Goal: Task Accomplishment & Management: Manage account settings

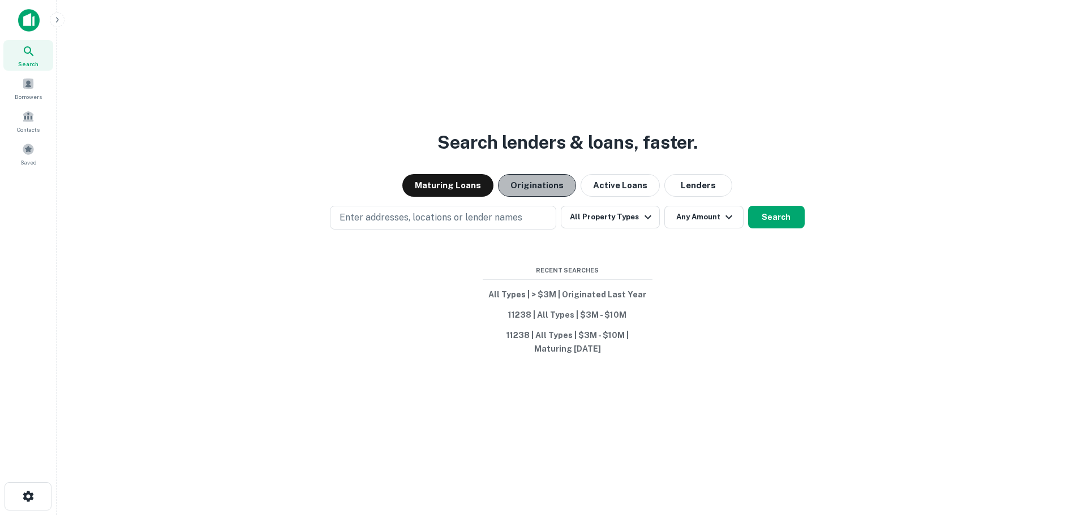
click at [535, 189] on button "Originations" at bounding box center [537, 185] width 78 height 23
click at [58, 19] on icon "button" at bounding box center [57, 19] width 3 height 5
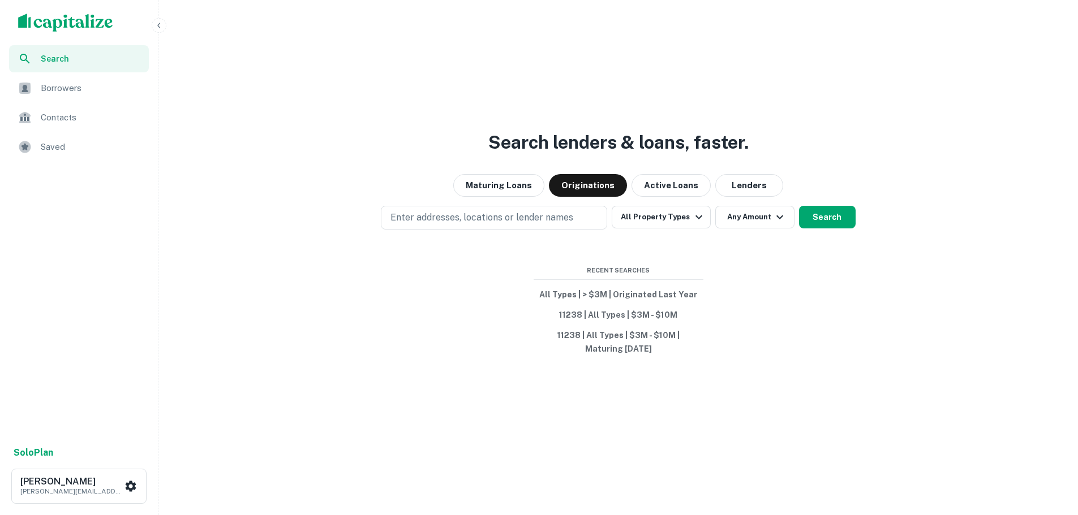
click at [54, 86] on span "Borrowers" at bounding box center [91, 88] width 101 height 14
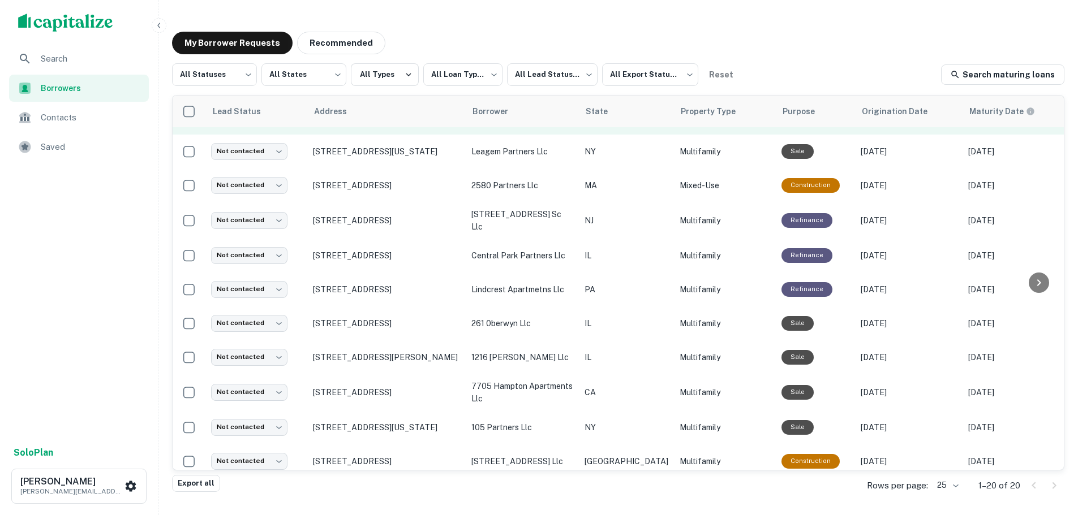
scroll to position [226, 0]
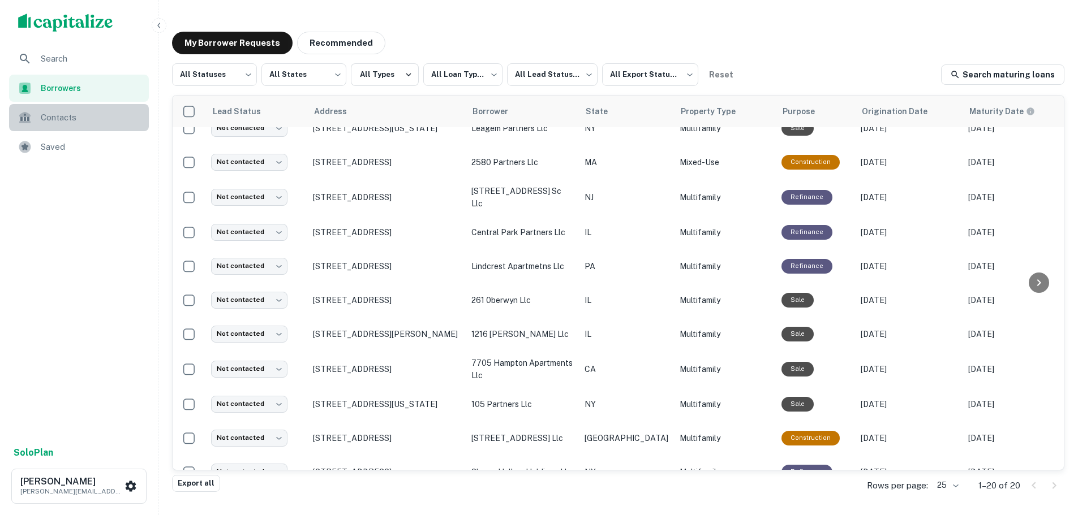
click at [62, 119] on span "Contacts" at bounding box center [91, 118] width 101 height 14
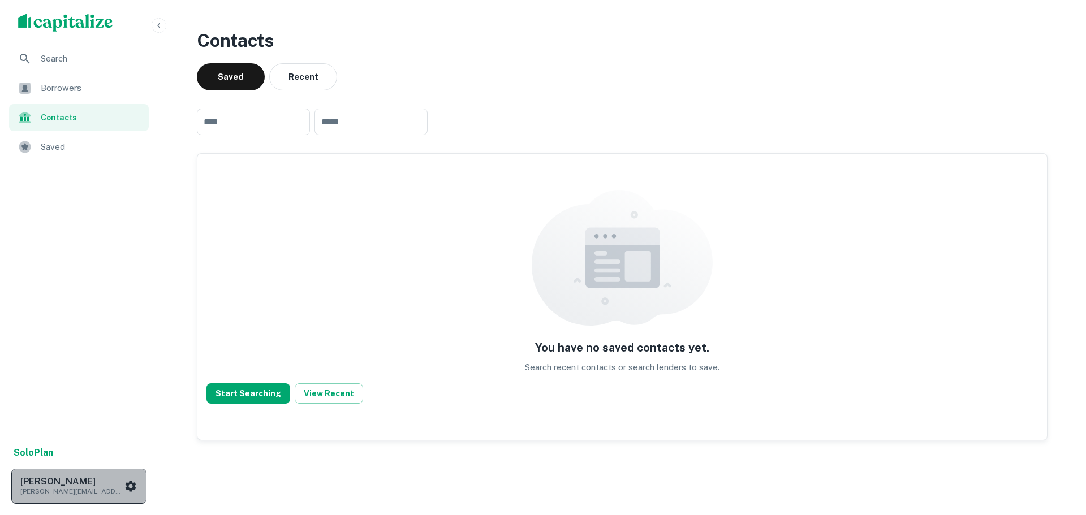
click at [62, 484] on h6 "[PERSON_NAME]" at bounding box center [71, 482] width 102 height 9
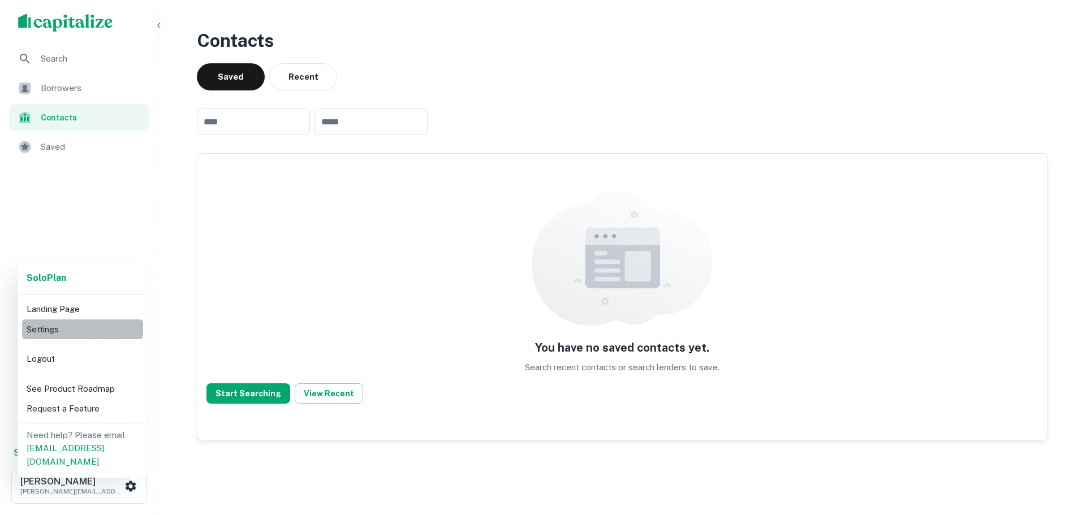
click at [47, 326] on li "Settings" at bounding box center [82, 330] width 121 height 20
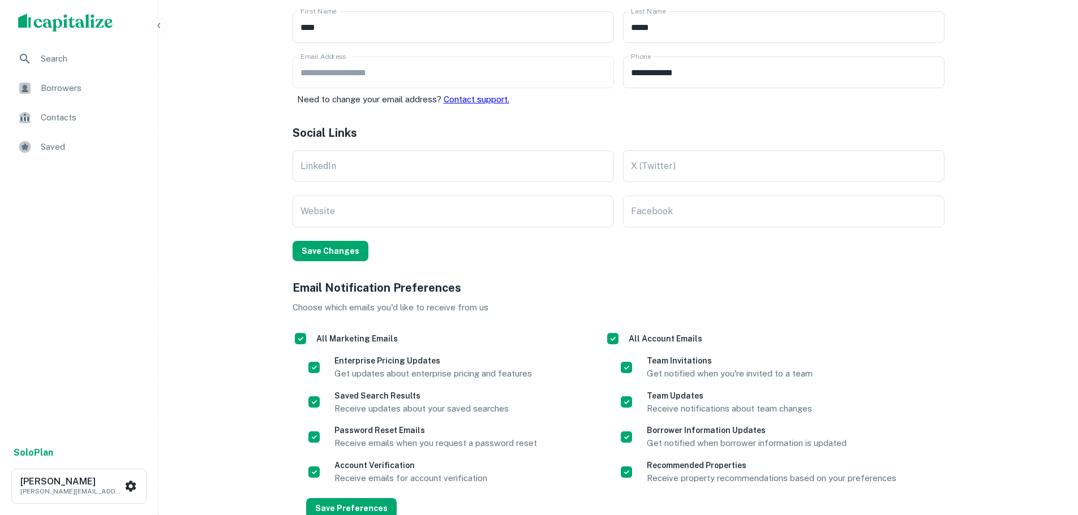
scroll to position [183, 0]
